Goal: Check status: Check status

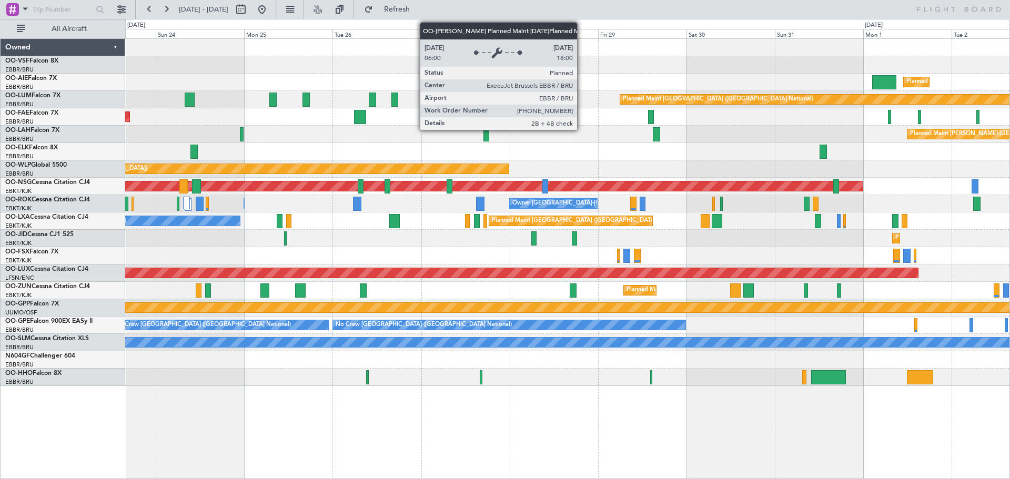
click at [747, 166] on div "Planned Maint [GEOGRAPHIC_DATA] ([GEOGRAPHIC_DATA]) Planned Maint [GEOGRAPHIC_D…" at bounding box center [567, 212] width 884 height 347
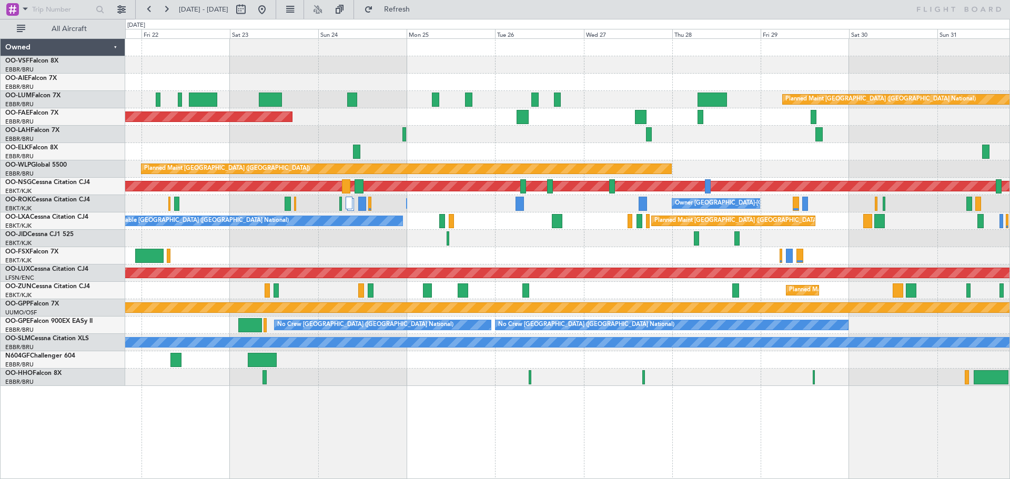
click at [459, 78] on div "Planned Maint [GEOGRAPHIC_DATA] ([GEOGRAPHIC_DATA]) Planned Maint [GEOGRAPHIC_D…" at bounding box center [567, 212] width 884 height 347
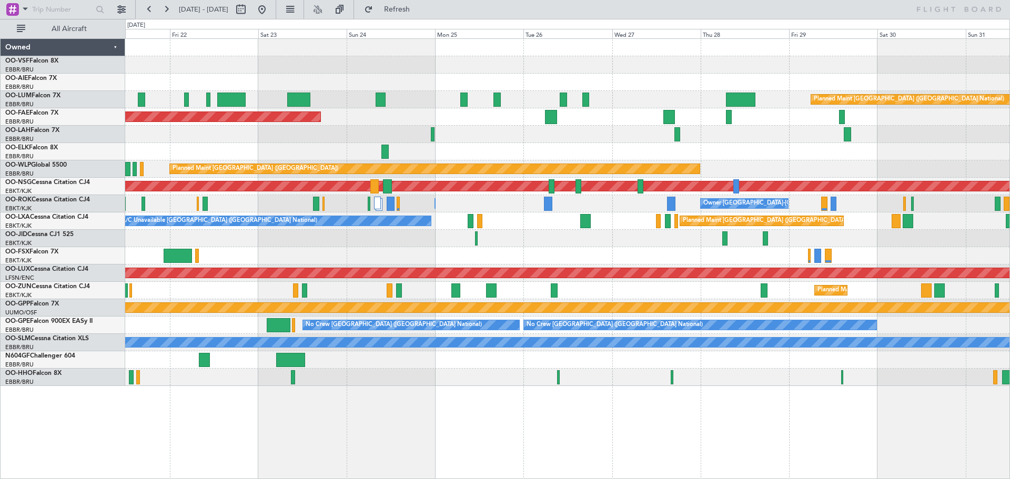
click at [422, 61] on div "Planned Maint [GEOGRAPHIC_DATA] ([GEOGRAPHIC_DATA]) Planned Maint [GEOGRAPHIC_D…" at bounding box center [567, 212] width 884 height 347
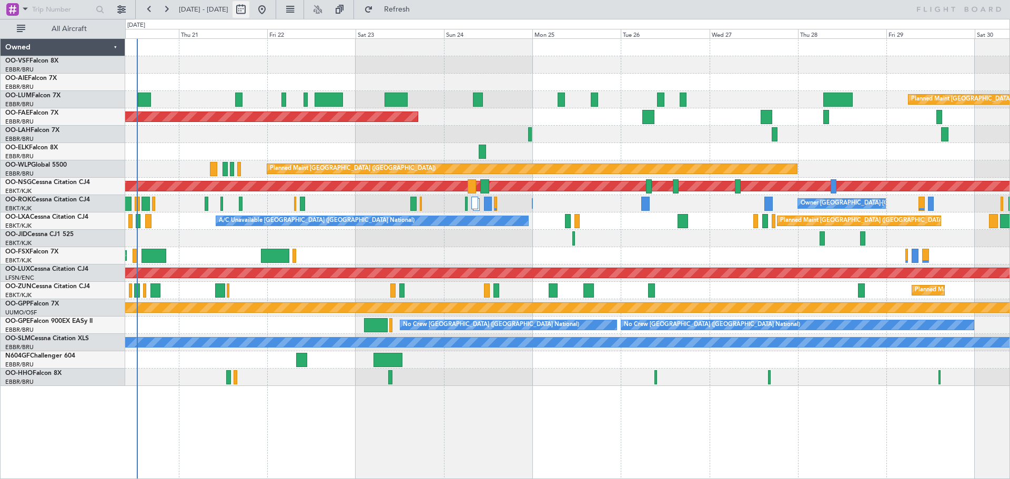
click at [249, 9] on button at bounding box center [240, 9] width 17 height 17
select select "8"
select select "2025"
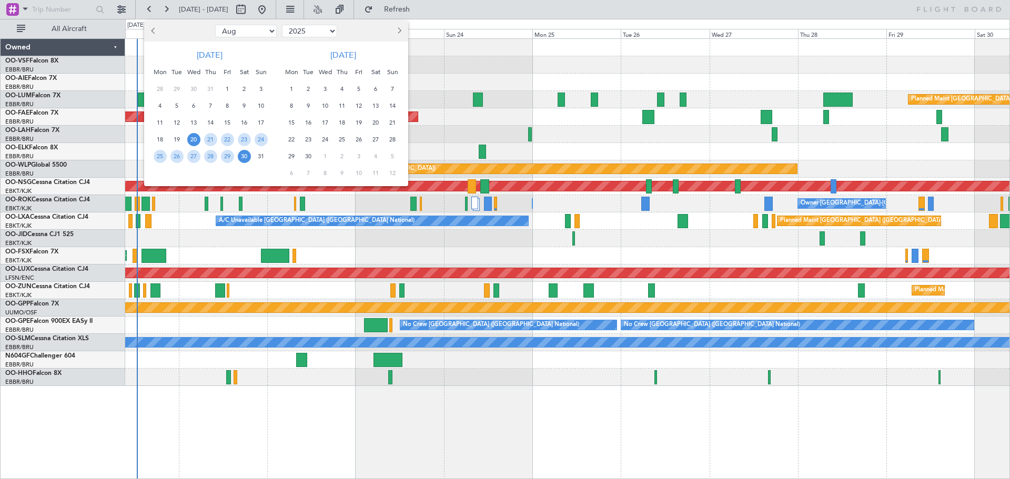
click at [154, 31] on span "Previous month" at bounding box center [154, 30] width 6 height 6
click at [156, 31] on span "Previous month" at bounding box center [154, 30] width 6 height 6
select select "5"
click at [178, 139] on span "20" at bounding box center [176, 139] width 13 height 13
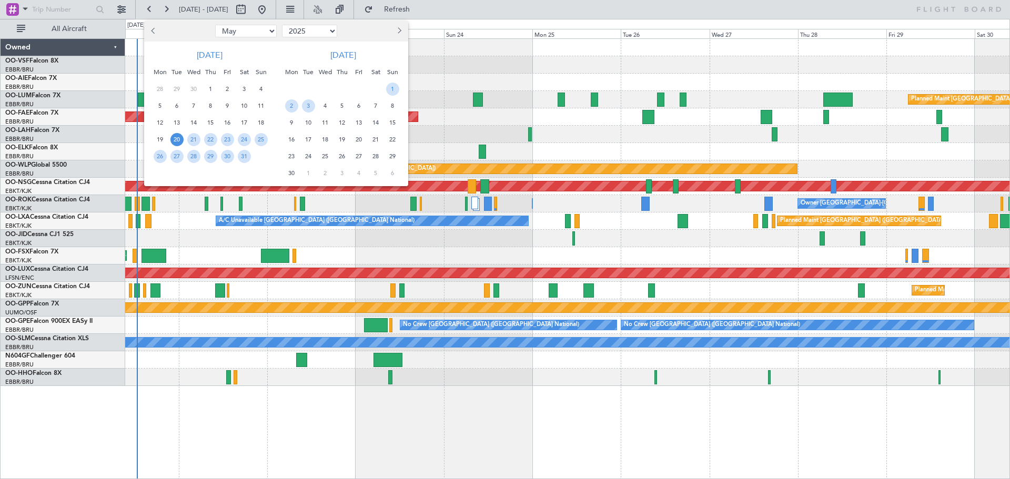
click at [178, 139] on span "20" at bounding box center [176, 139] width 13 height 13
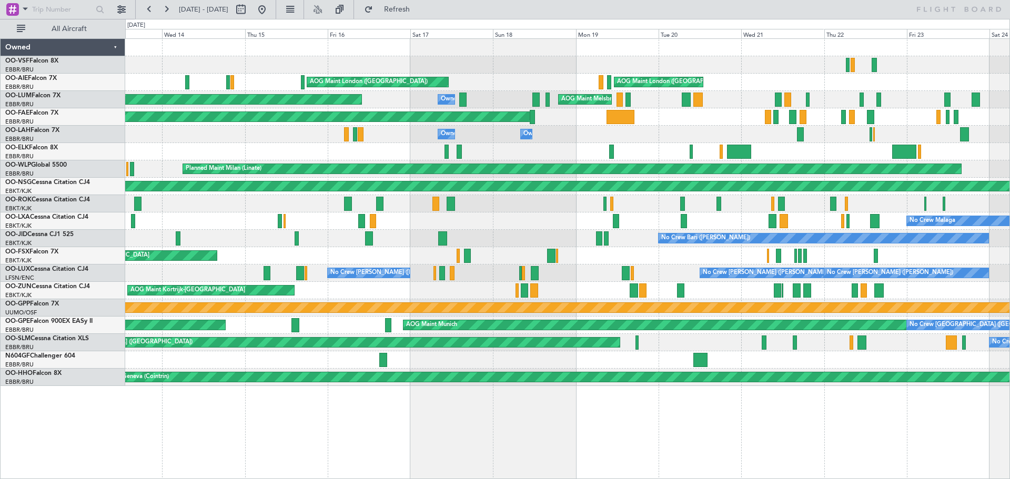
click at [472, 72] on div at bounding box center [567, 64] width 884 height 17
